Goal: Feedback & Contribution: Contribute content

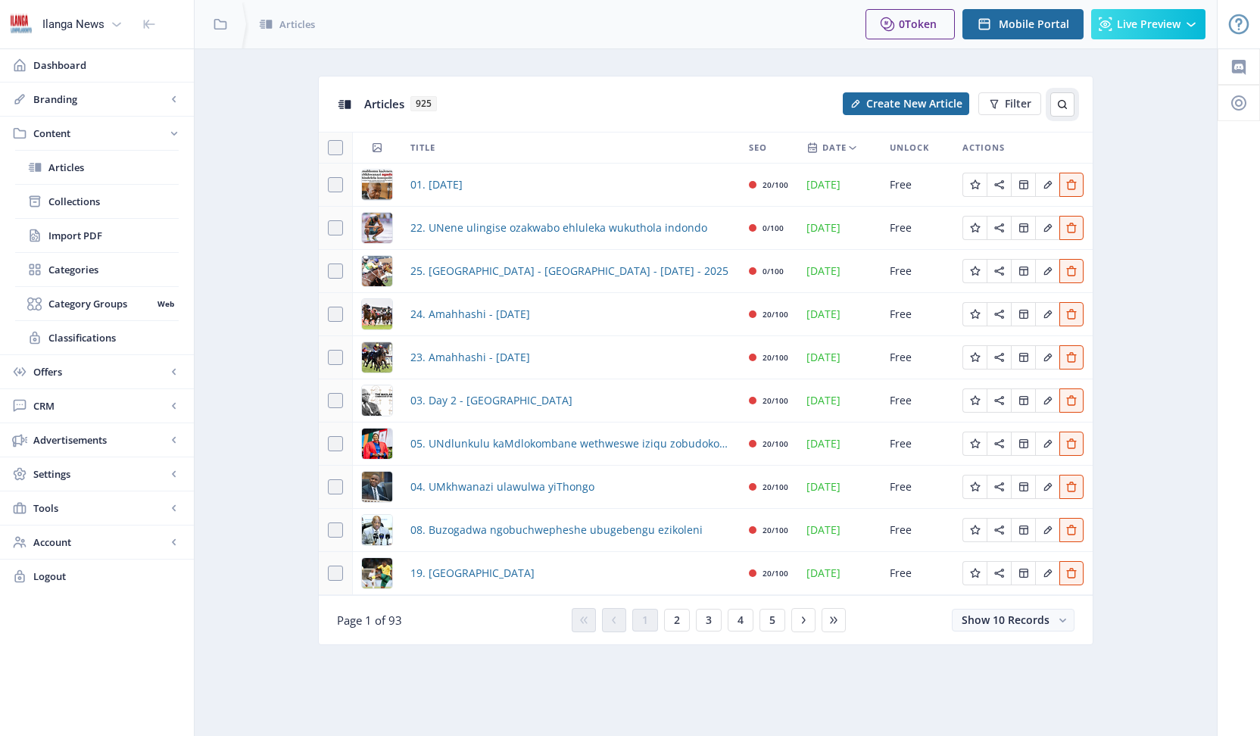
click at [1063, 105] on icon at bounding box center [1063, 104] width 12 height 12
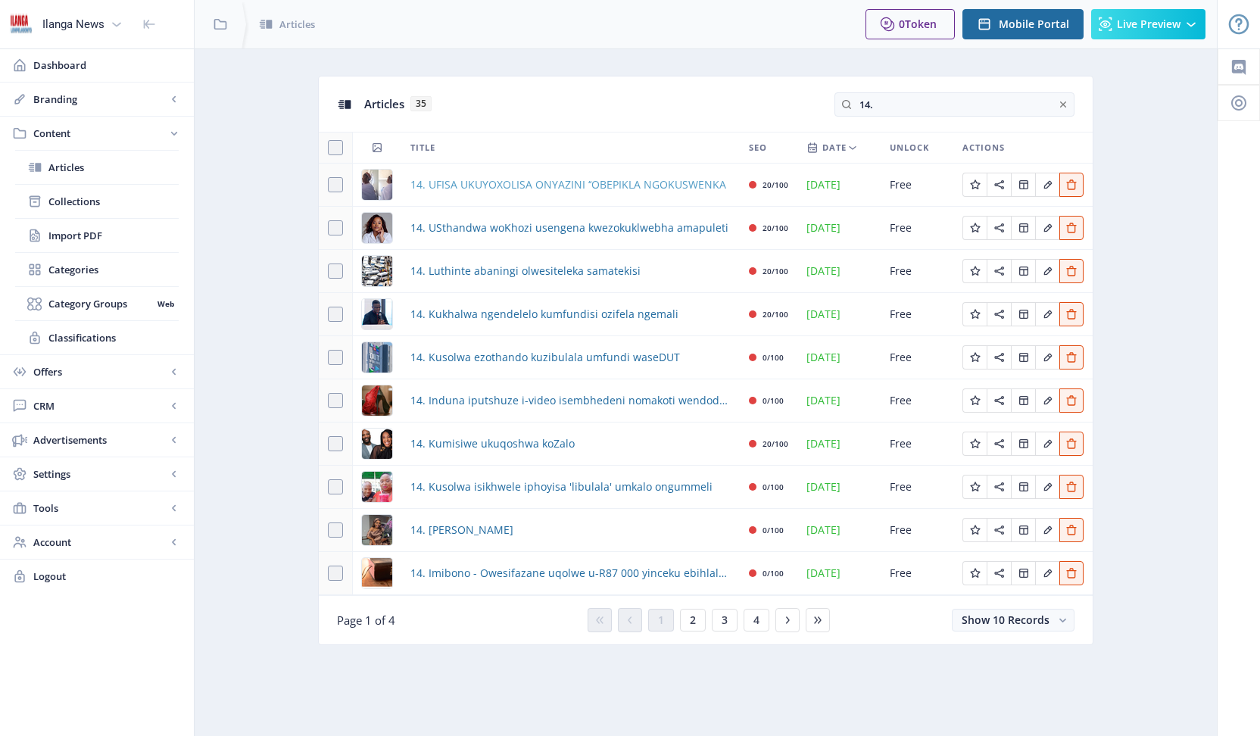
type input "14."
click at [522, 184] on span "14. UFISA UKUYOXOLISA ONYAZINI ‘‘OBEPIKLA NGOKUSWENKA" at bounding box center [568, 185] width 316 height 18
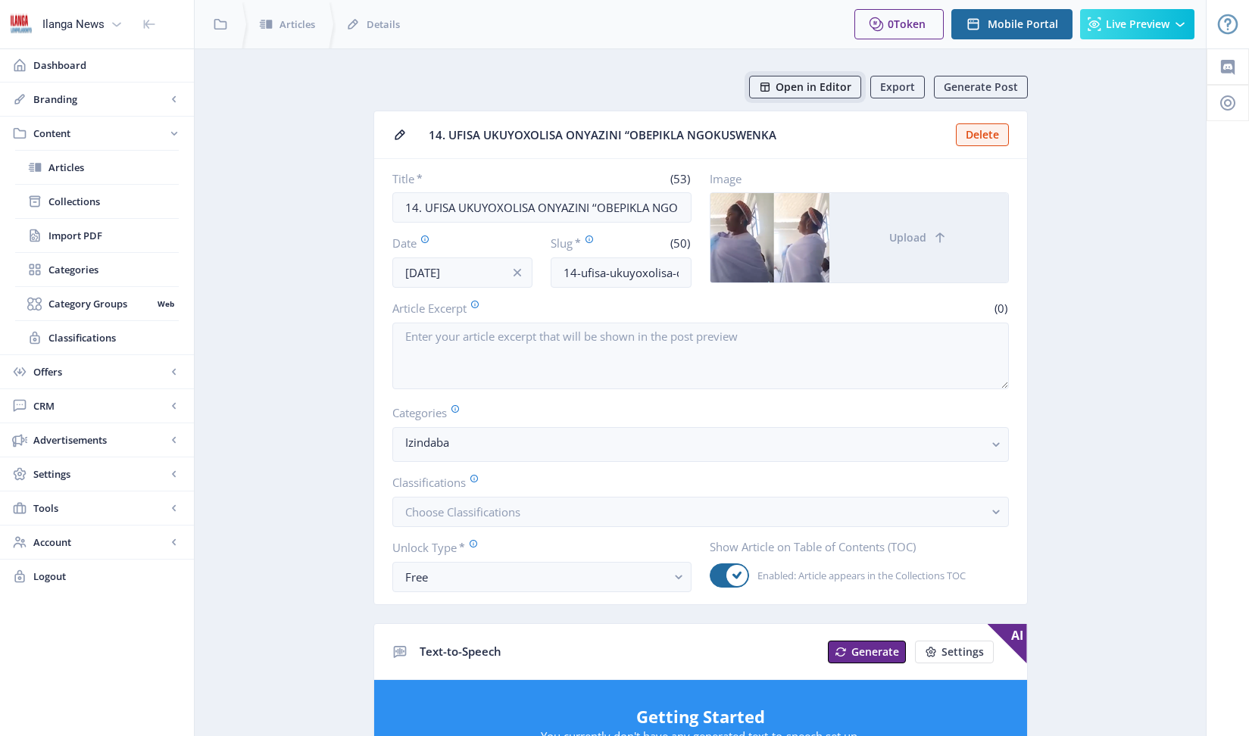
click at [837, 89] on span "Open in Editor" at bounding box center [814, 87] width 76 height 12
click at [59, 173] on span "Articles" at bounding box center [113, 167] width 130 height 15
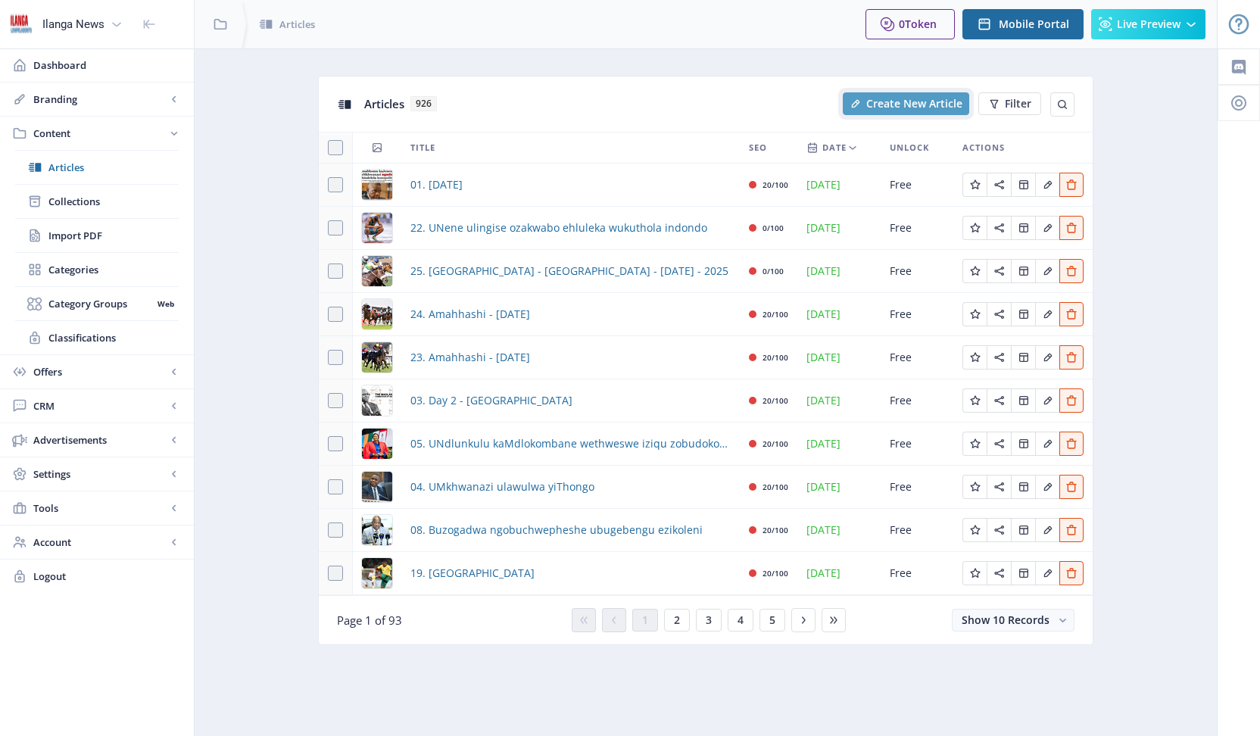
click at [947, 101] on span "Create New Article" at bounding box center [914, 104] width 96 height 12
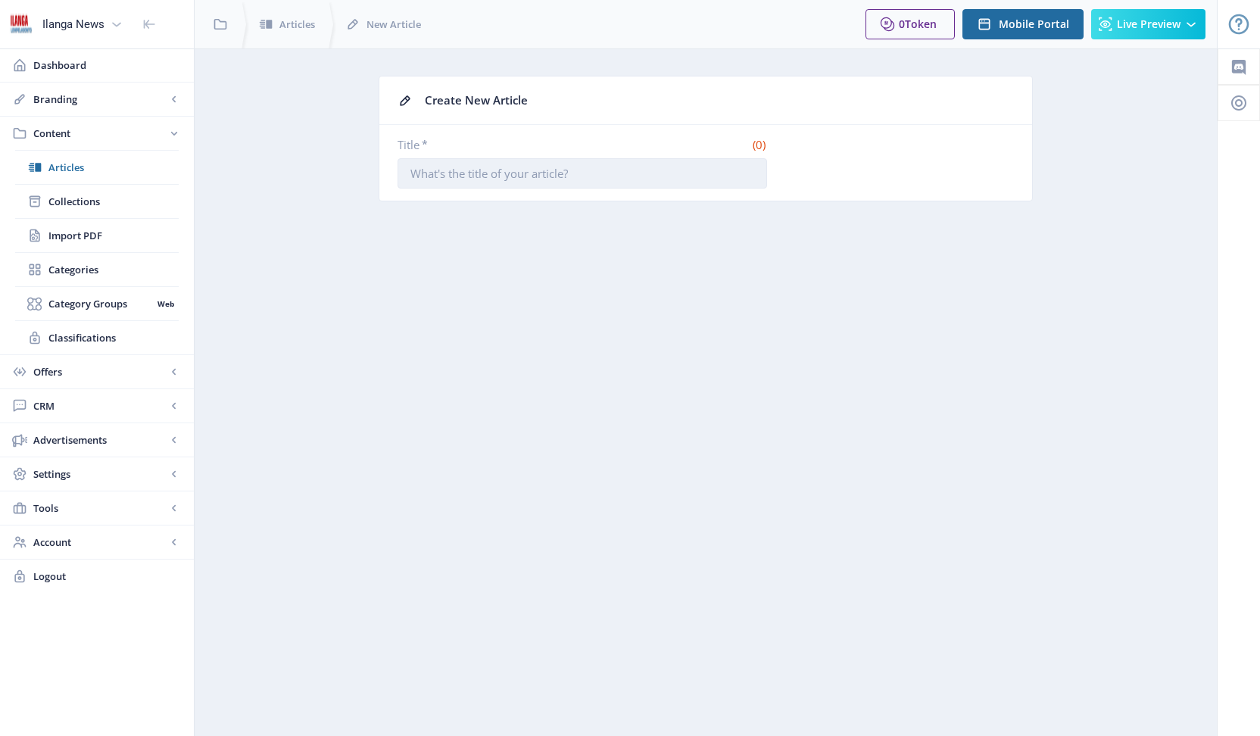
click at [606, 169] on input "Title *" at bounding box center [583, 173] width 370 height 30
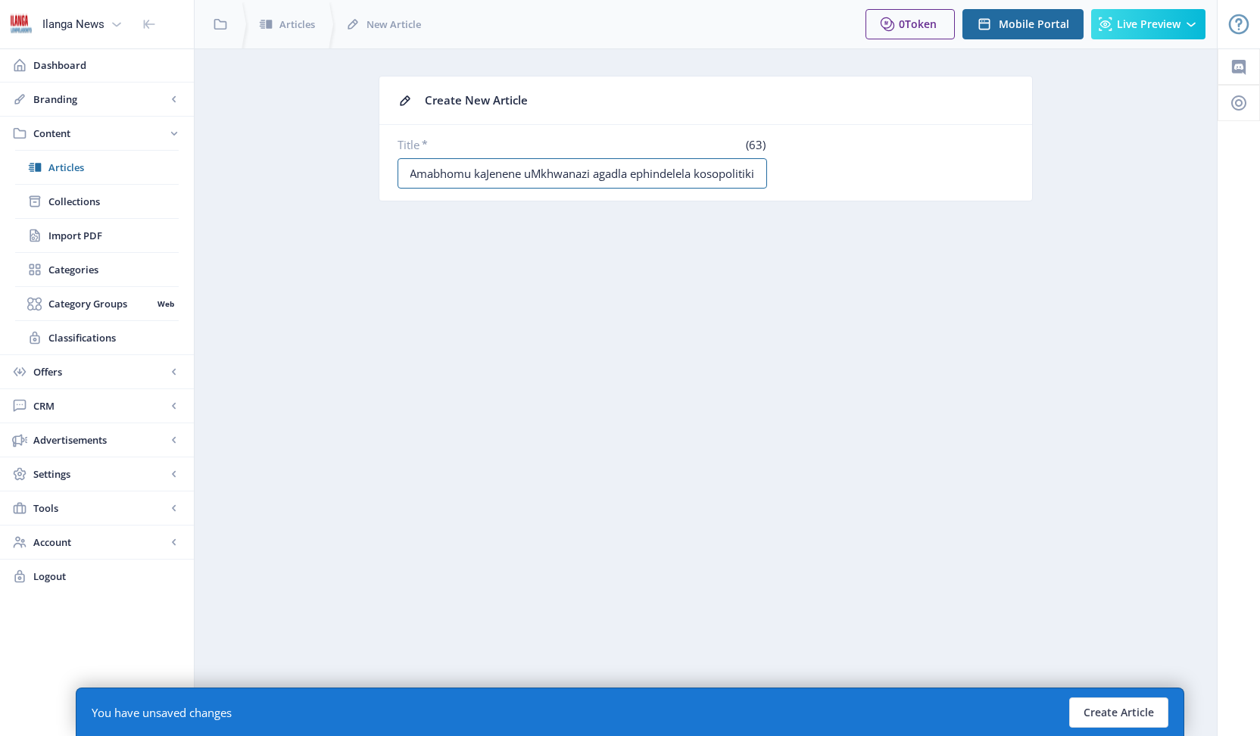
scroll to position [0, 24]
type input "14. Amabhomu kaJenene uMkhwanazi agadla ephindelela kosopolitiki"
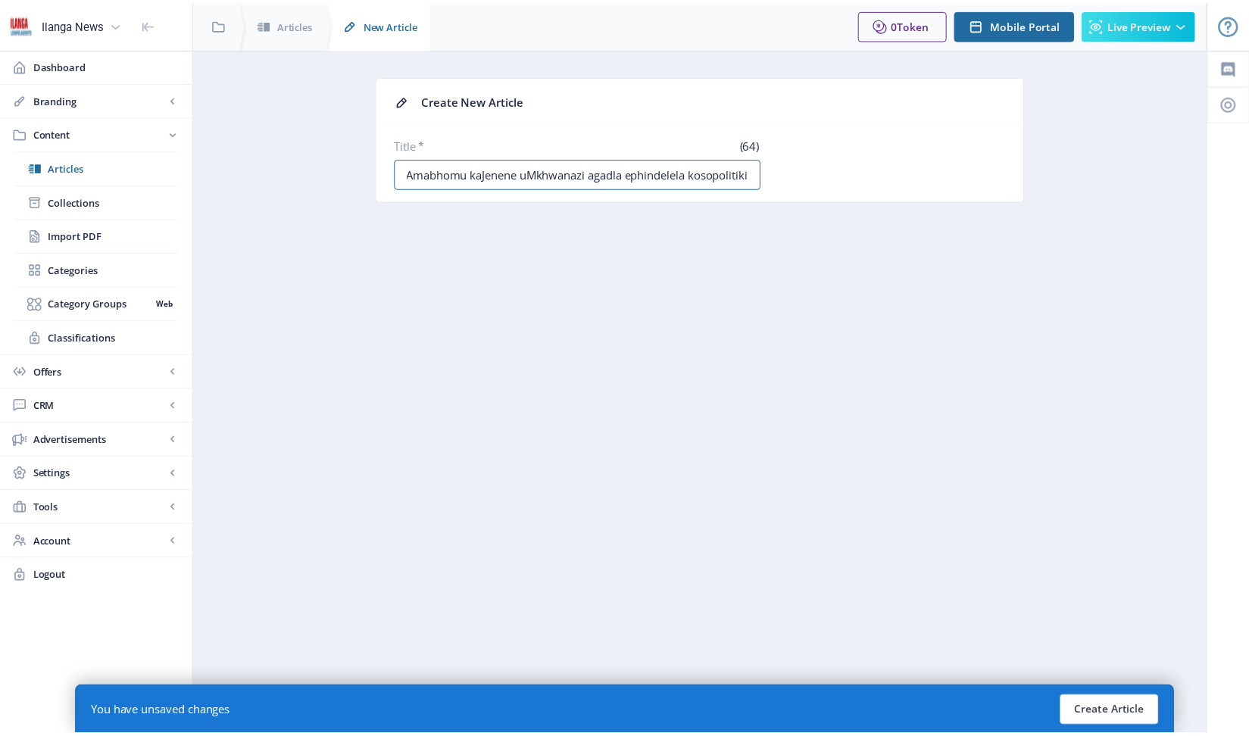
scroll to position [0, 0]
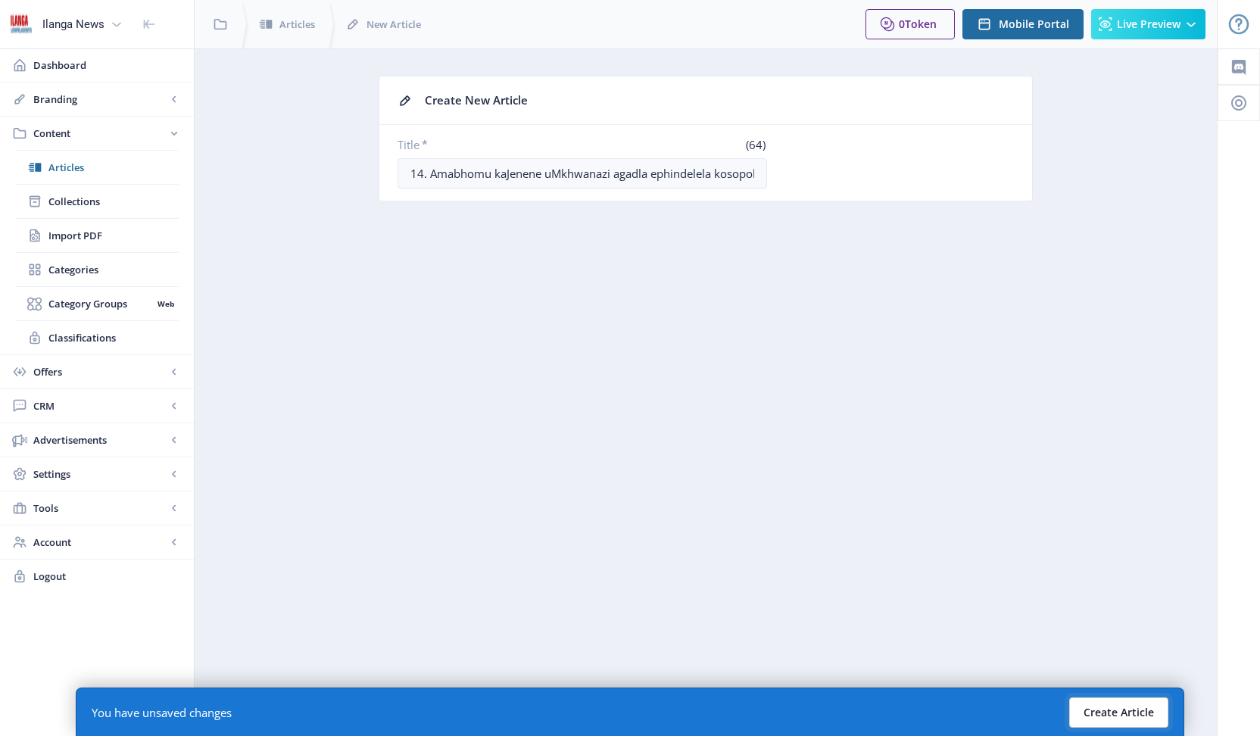
click at [1126, 720] on button "Create Article" at bounding box center [1118, 713] width 99 height 30
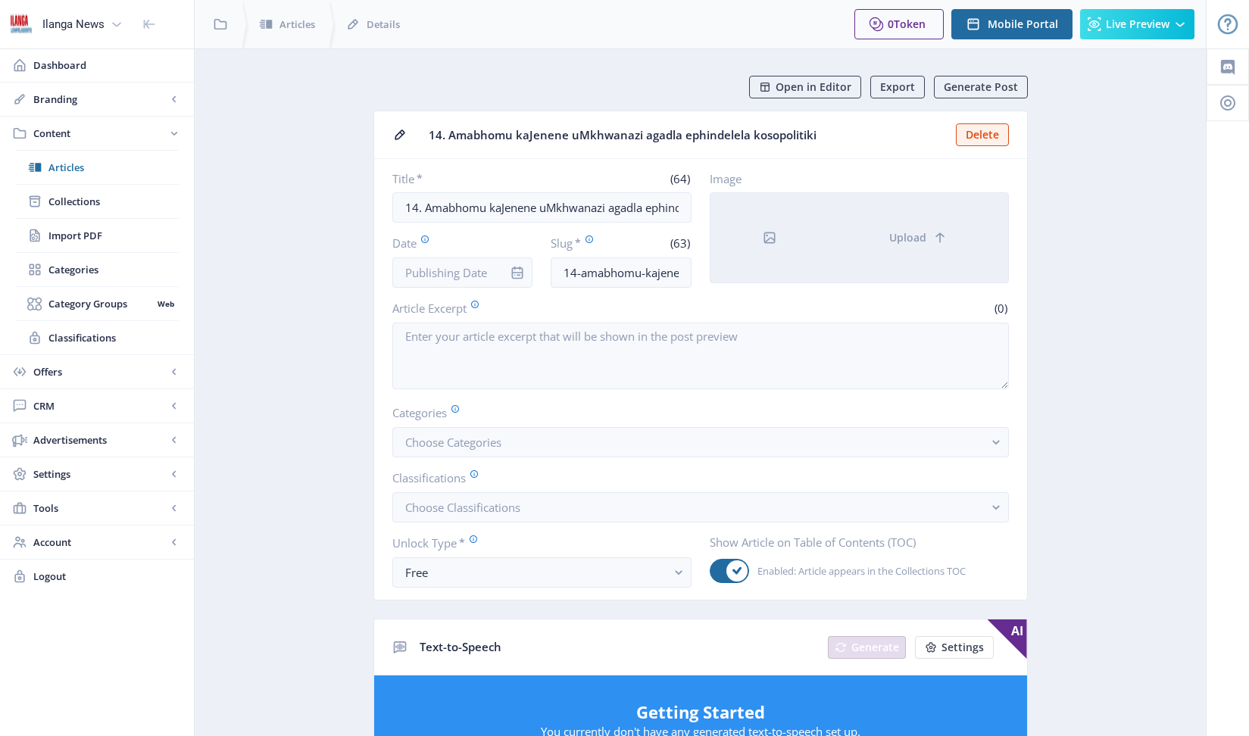
click at [782, 238] on div at bounding box center [769, 237] width 119 height 89
click at [895, 241] on span "Upload" at bounding box center [907, 238] width 37 height 12
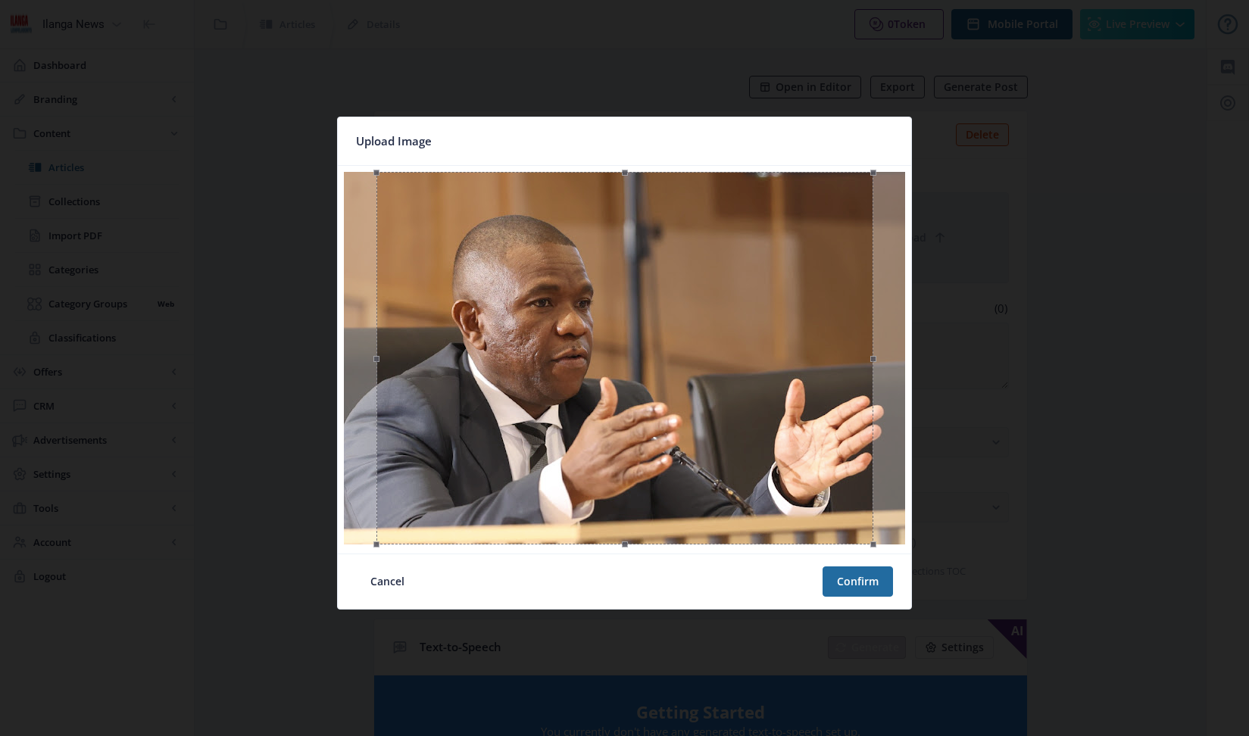
click at [464, 270] on div "Upload Image Cancel Confirm" at bounding box center [624, 368] width 1249 height 736
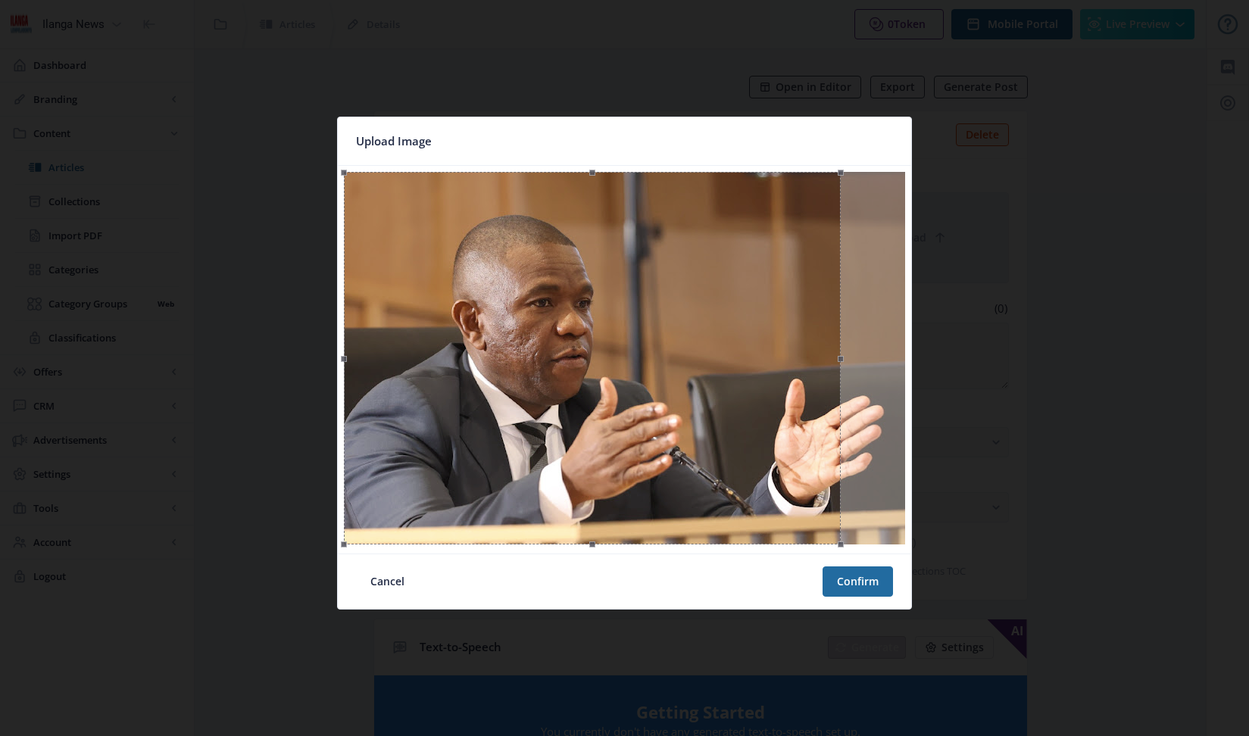
drag, startPoint x: 787, startPoint y: 423, endPoint x: 739, endPoint y: 423, distance: 47.7
click at [739, 423] on div at bounding box center [592, 358] width 497 height 373
click at [857, 583] on button "Confirm" at bounding box center [857, 582] width 70 height 30
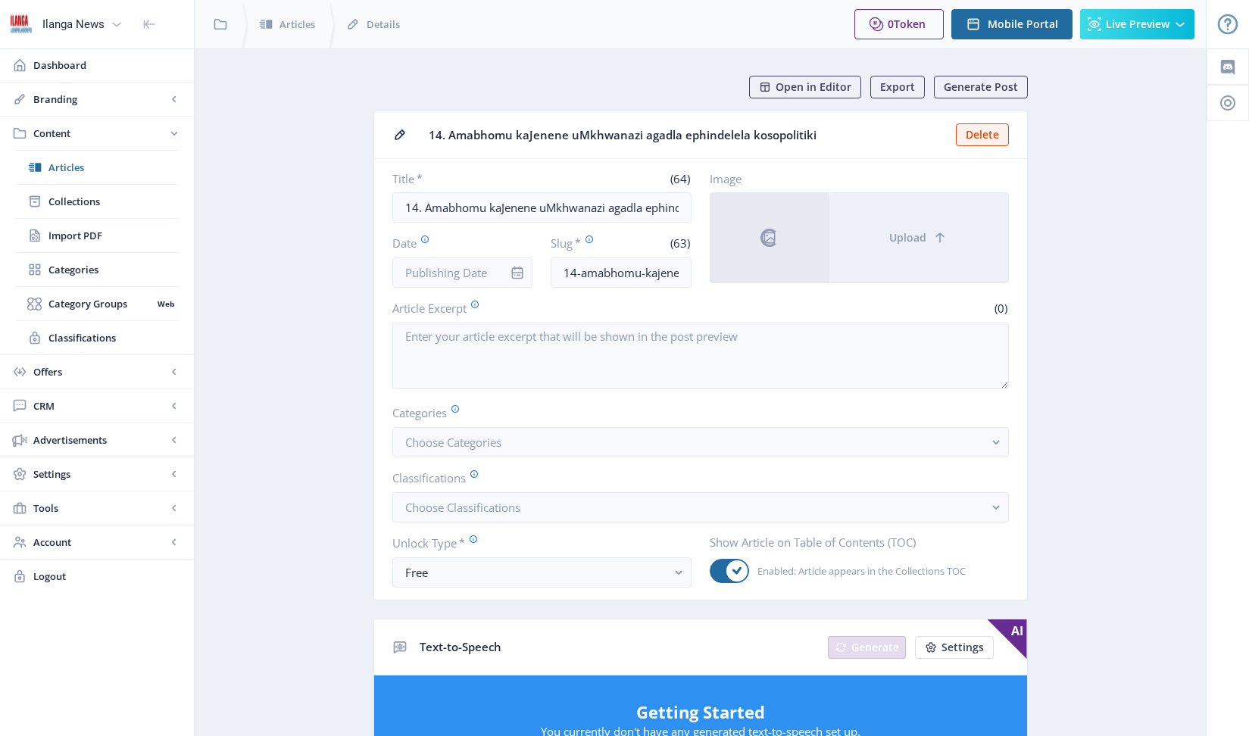
click at [504, 273] on div at bounding box center [517, 273] width 30 height 30
drag, startPoint x: 524, startPoint y: 272, endPoint x: 493, endPoint y: 274, distance: 31.1
click at [523, 273] on icon "info" at bounding box center [517, 272] width 15 height 15
click at [480, 272] on input "Date" at bounding box center [462, 273] width 141 height 30
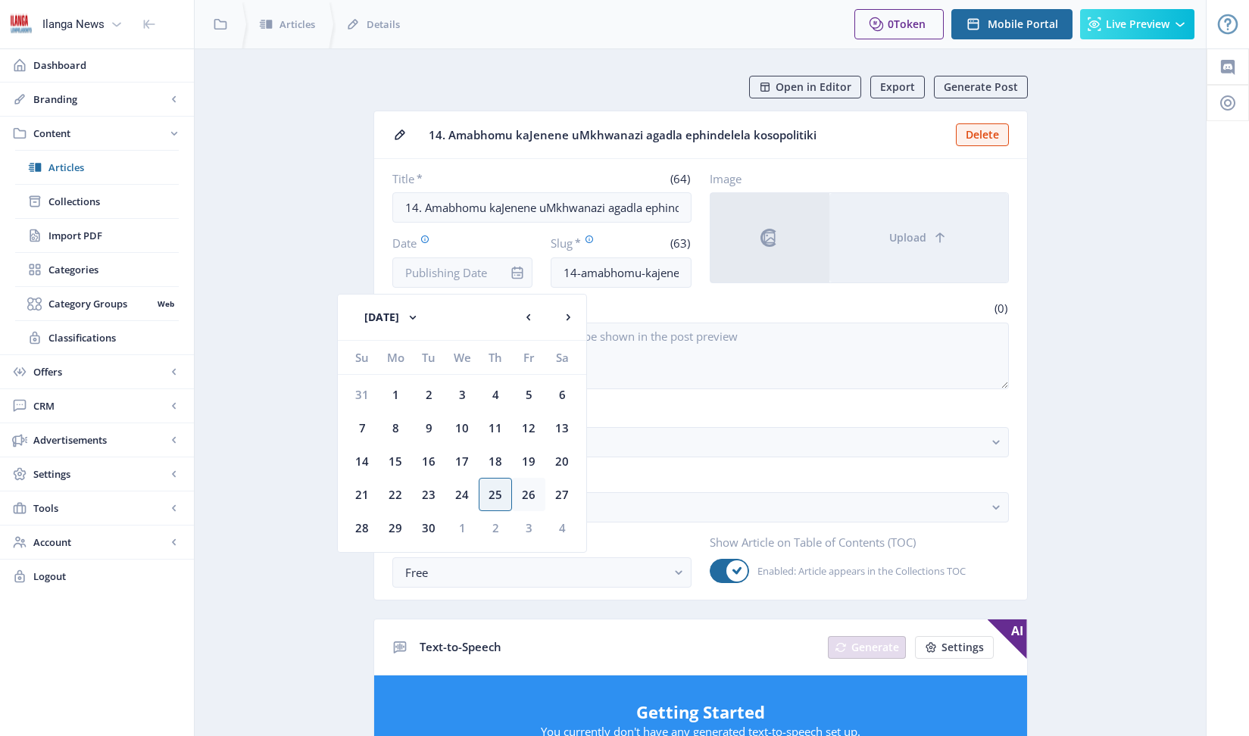
click at [526, 495] on div "26" at bounding box center [528, 494] width 33 height 33
type input "[DATE]"
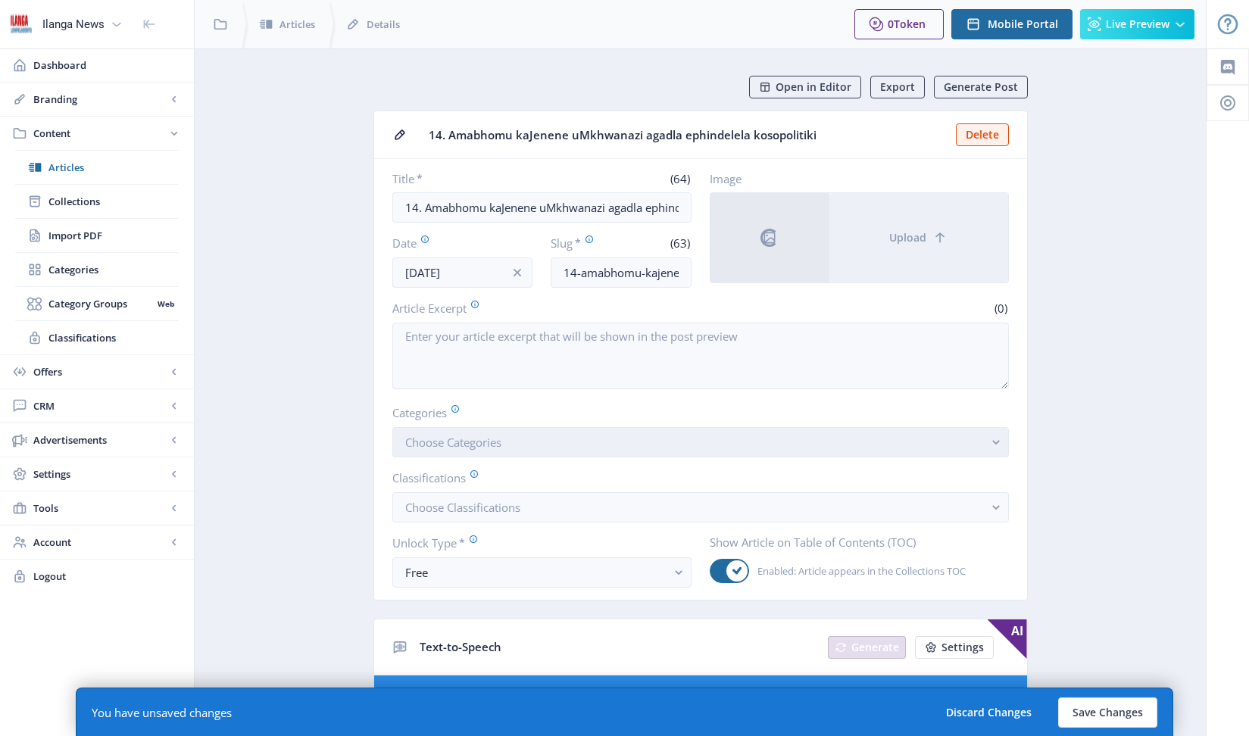
click at [488, 438] on span "Choose Categories" at bounding box center [453, 442] width 96 height 15
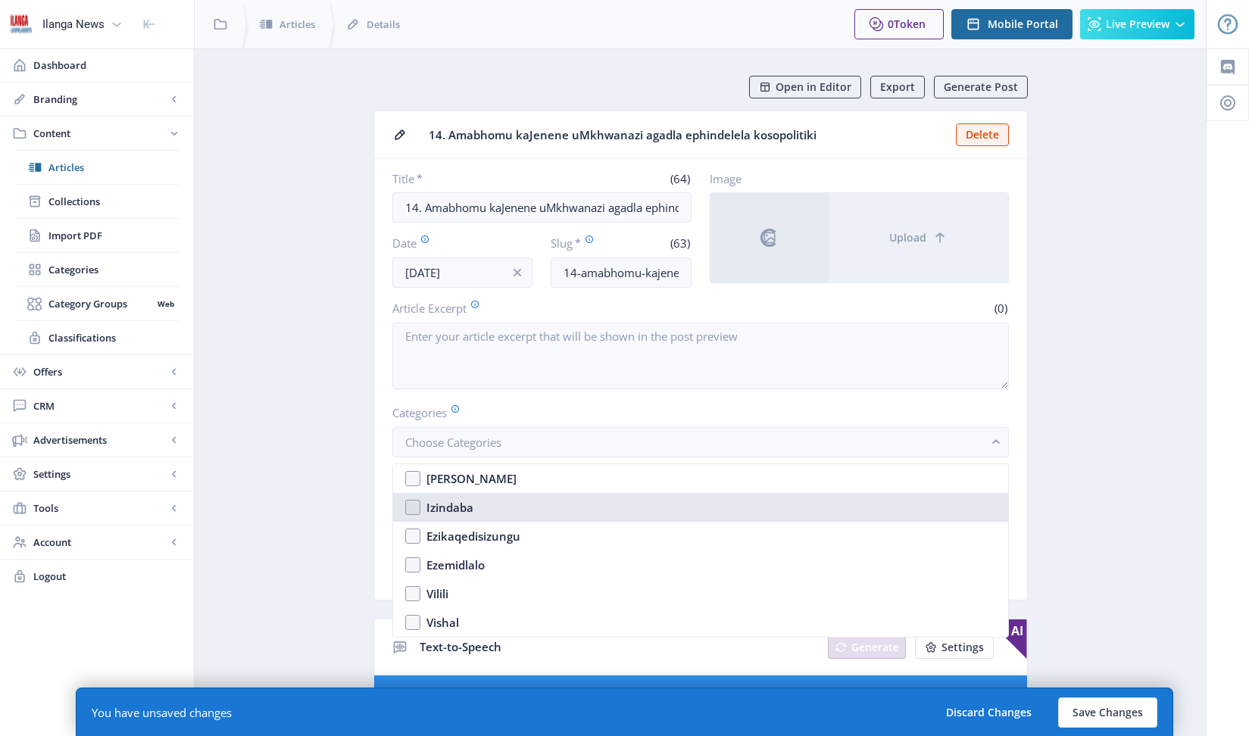
click at [409, 506] on nb-option "Izindaba" at bounding box center [700, 507] width 615 height 29
checkbox input "true"
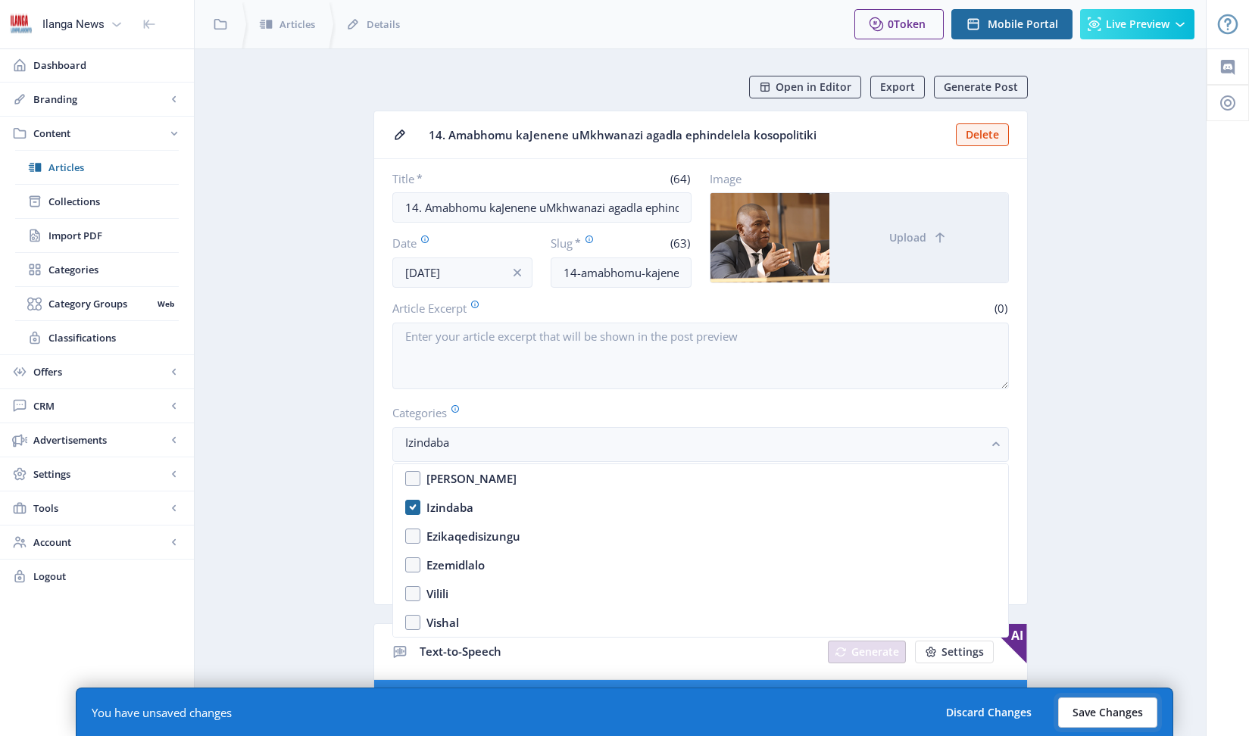
click at [1135, 718] on button "Save Changes" at bounding box center [1107, 713] width 99 height 30
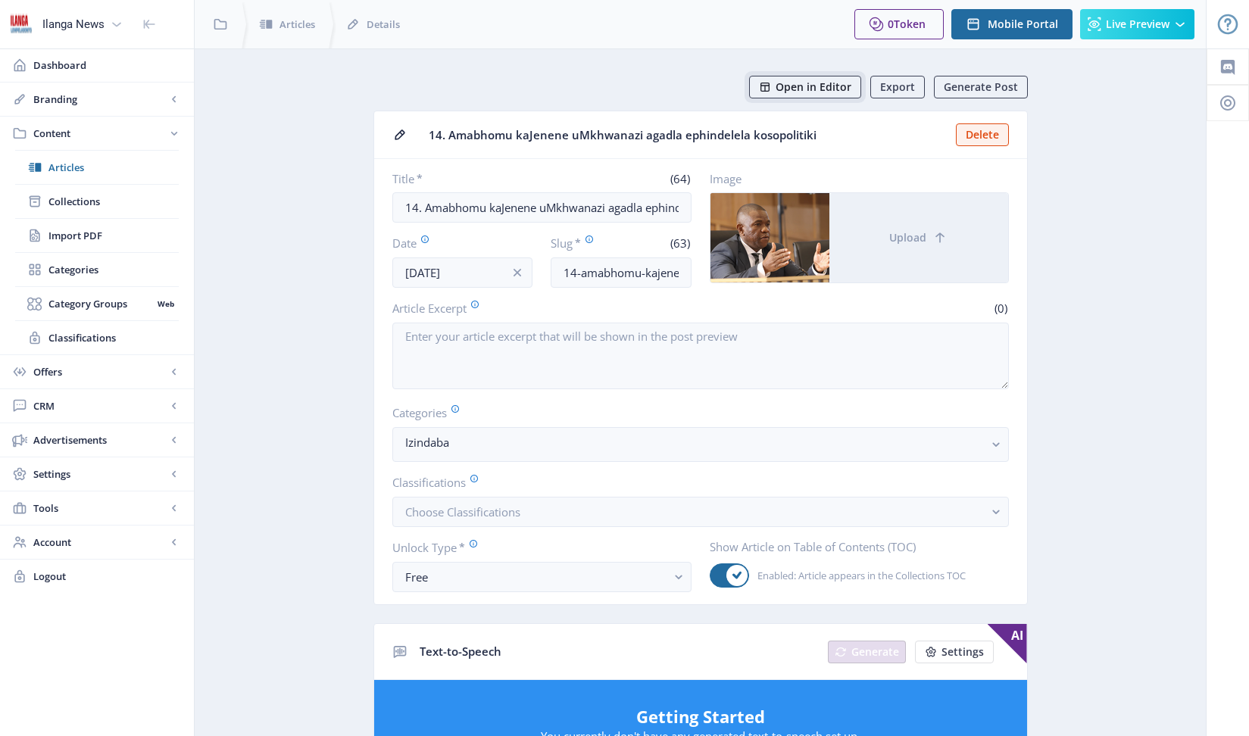
click at [825, 86] on span "Open in Editor" at bounding box center [814, 87] width 76 height 12
